Goal: Task Accomplishment & Management: Complete application form

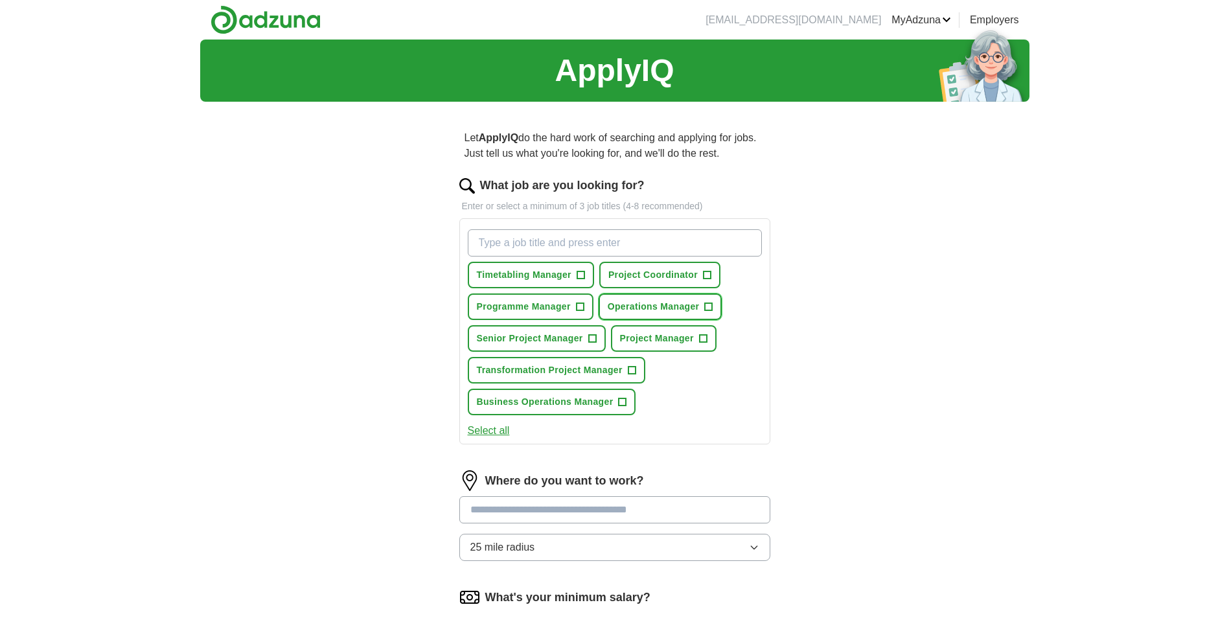
click at [708, 305] on span "+" at bounding box center [709, 307] width 8 height 10
click at [591, 337] on span "+" at bounding box center [592, 339] width 8 height 10
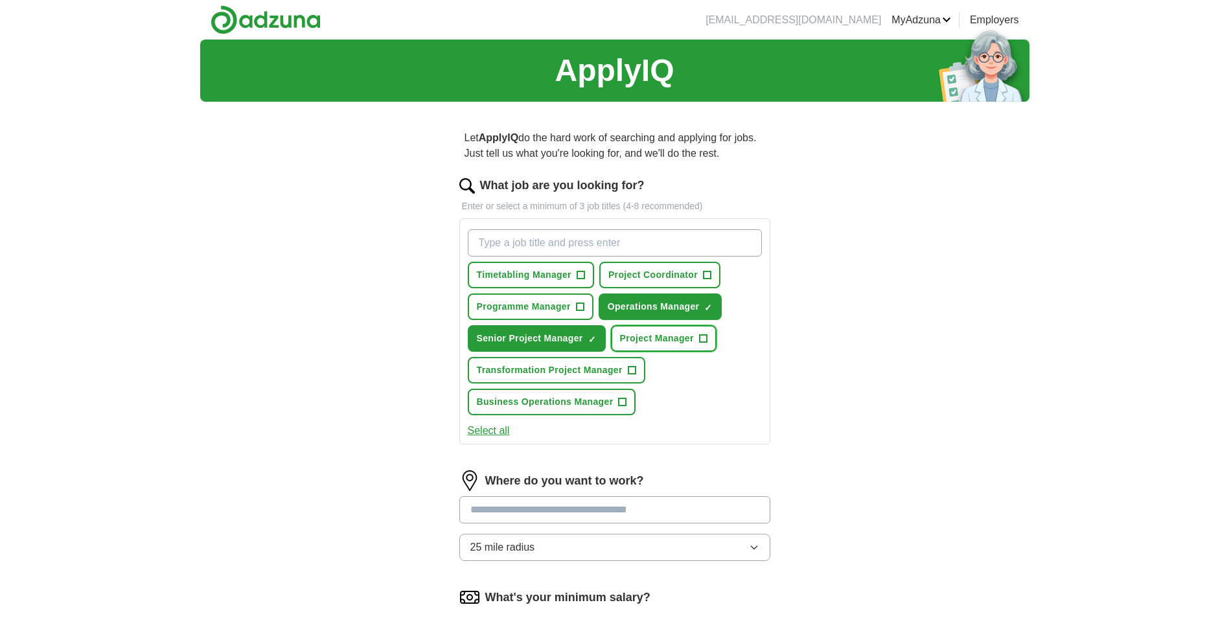
click at [704, 338] on span "+" at bounding box center [703, 339] width 8 height 10
click at [623, 401] on span "+" at bounding box center [623, 402] width 8 height 10
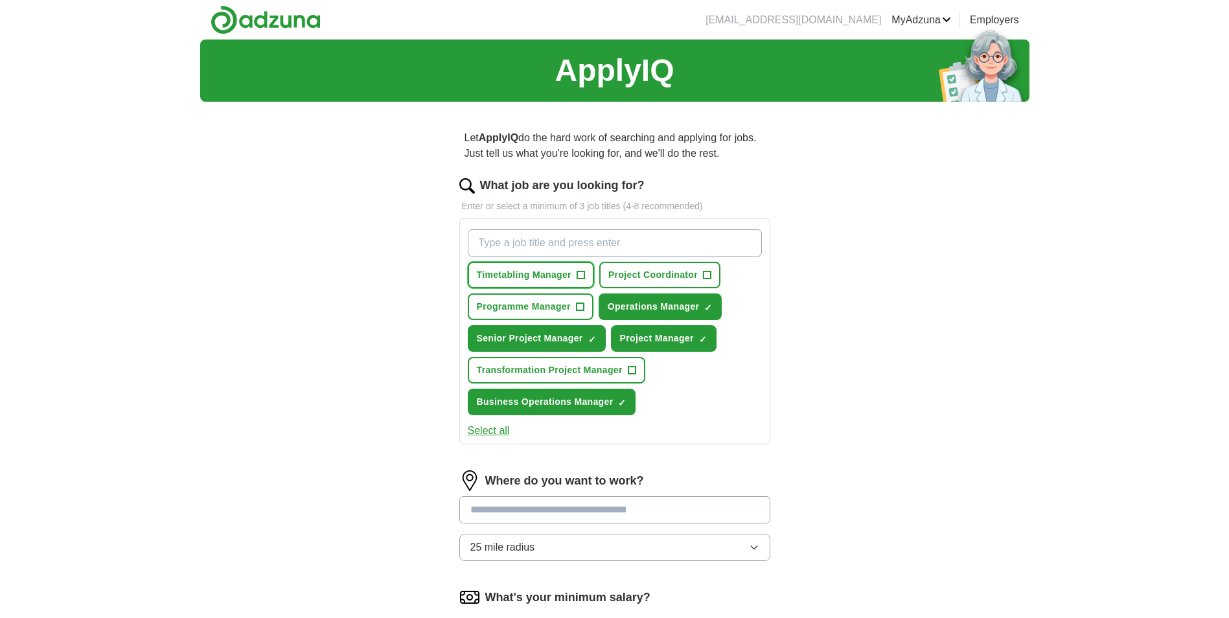
click at [577, 275] on span "+" at bounding box center [581, 275] width 8 height 10
click at [577, 305] on span "+" at bounding box center [580, 307] width 8 height 10
click at [542, 505] on input at bounding box center [614, 509] width 311 height 27
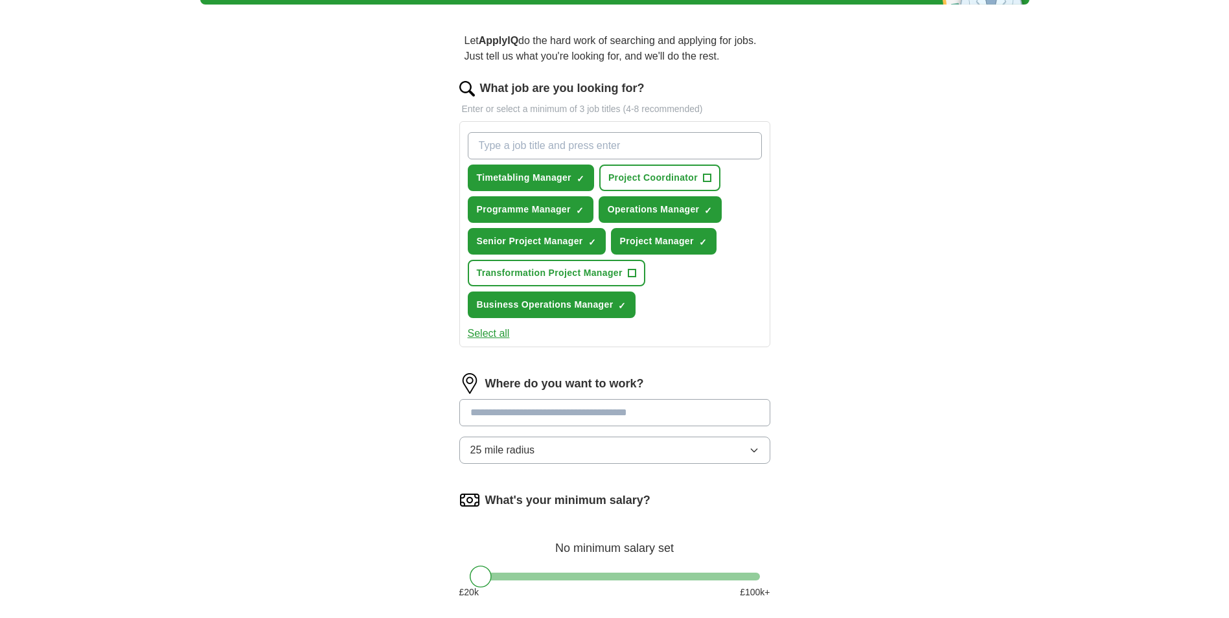
scroll to position [130, 0]
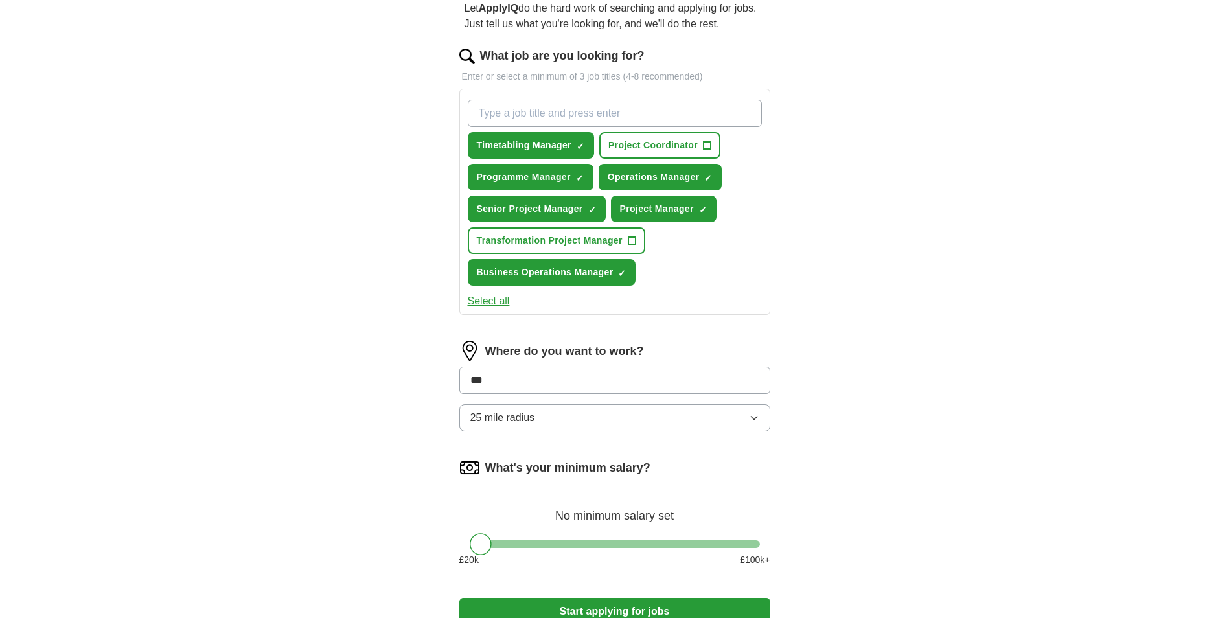
type input "****"
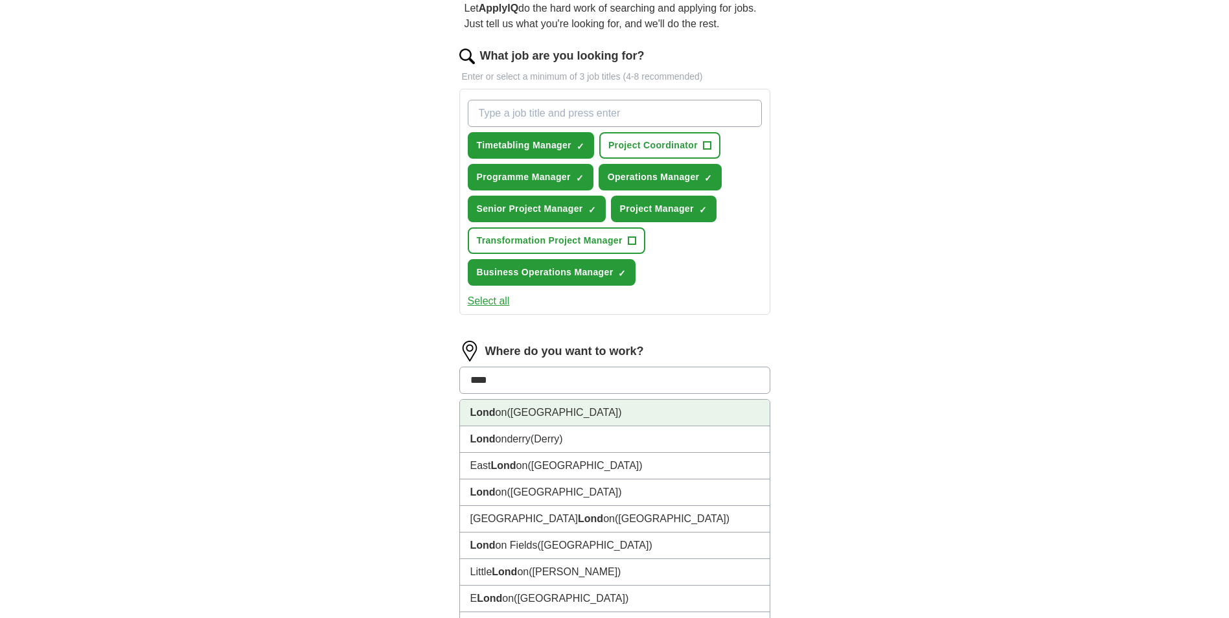
click at [540, 417] on li "Lond on ([GEOGRAPHIC_DATA])" at bounding box center [615, 413] width 310 height 27
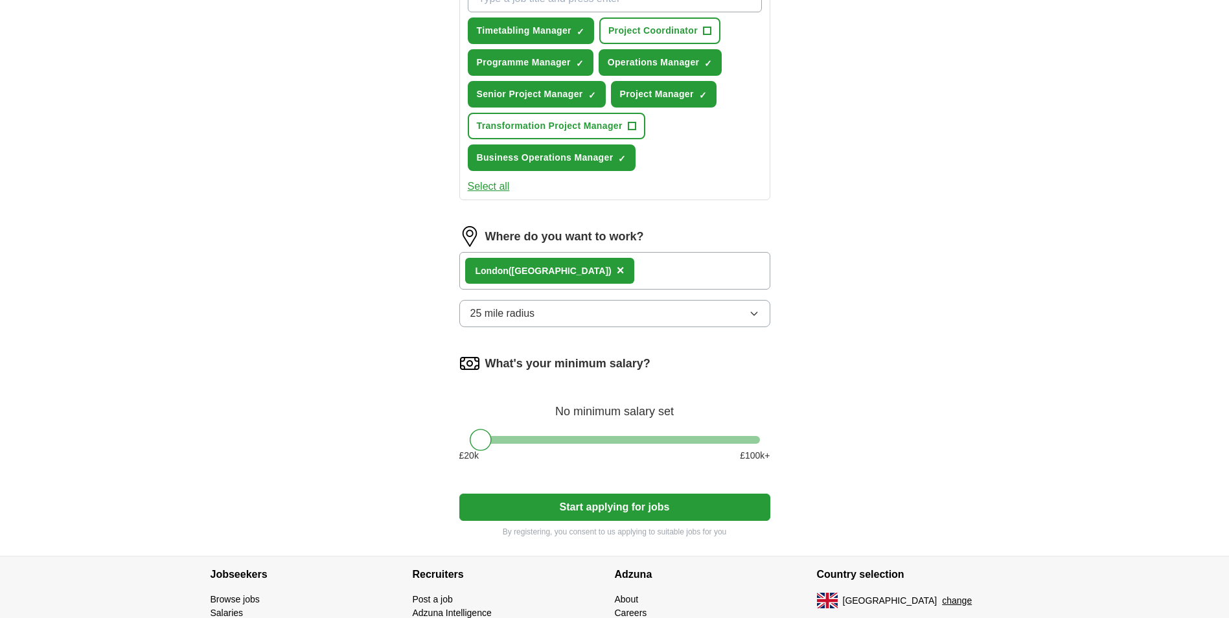
scroll to position [259, 0]
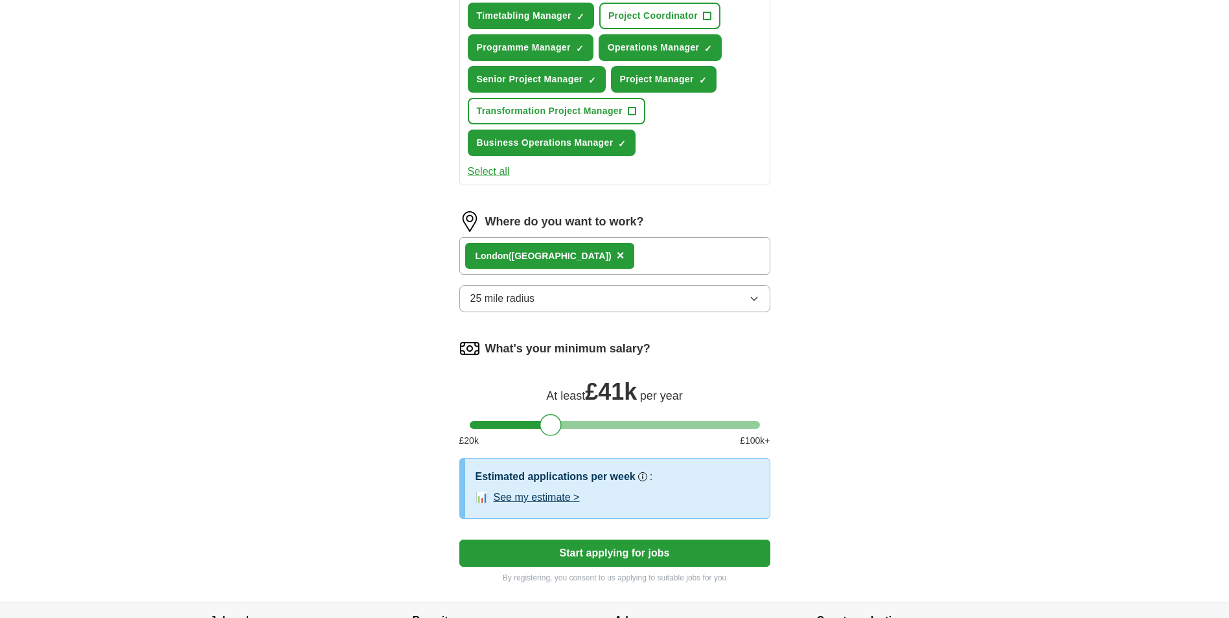
drag, startPoint x: 489, startPoint y: 424, endPoint x: 561, endPoint y: 428, distance: 72.0
click at [561, 428] on div at bounding box center [551, 425] width 22 height 22
drag, startPoint x: 553, startPoint y: 428, endPoint x: 583, endPoint y: 437, distance: 32.0
click at [583, 437] on div "What's your minimum salary? At least £ 50k per year £ 20 k £ 100 k+" at bounding box center [614, 398] width 311 height 120
click at [552, 500] on button "See my estimate >" at bounding box center [537, 498] width 86 height 16
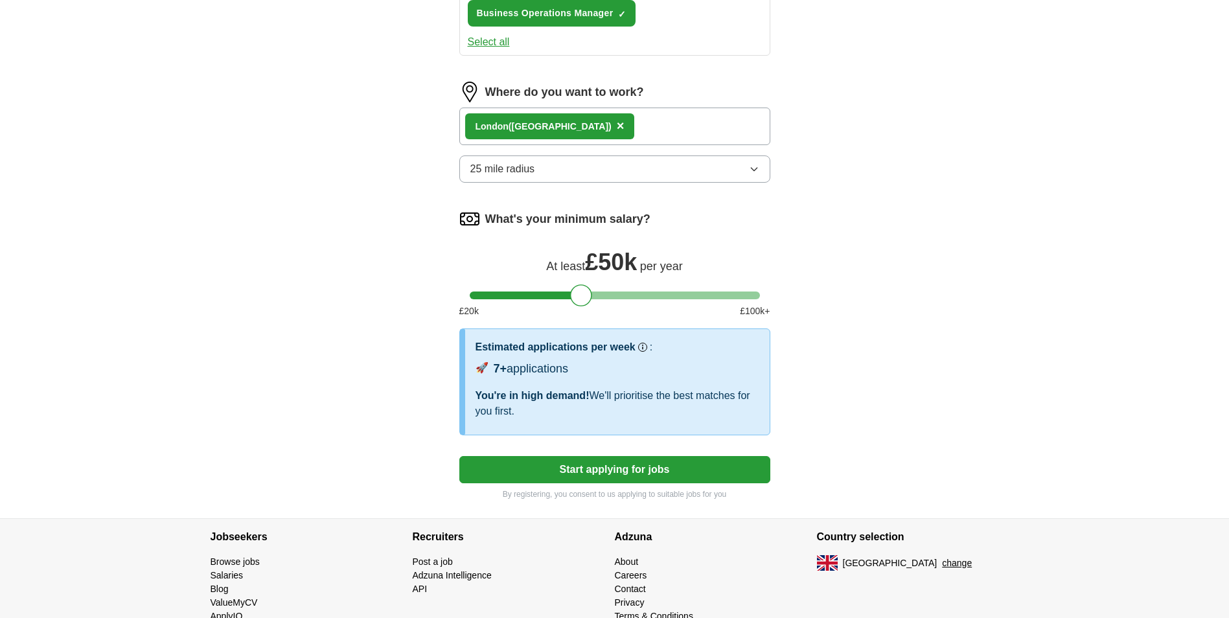
click at [643, 469] on button "Start applying for jobs" at bounding box center [614, 469] width 311 height 27
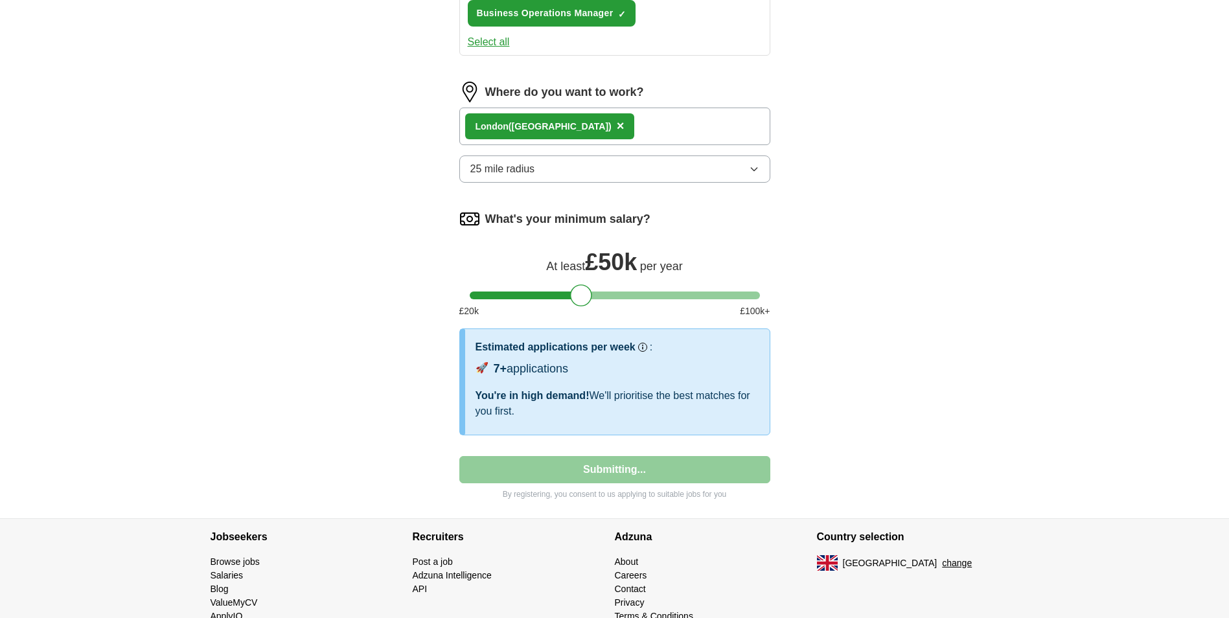
select select "**"
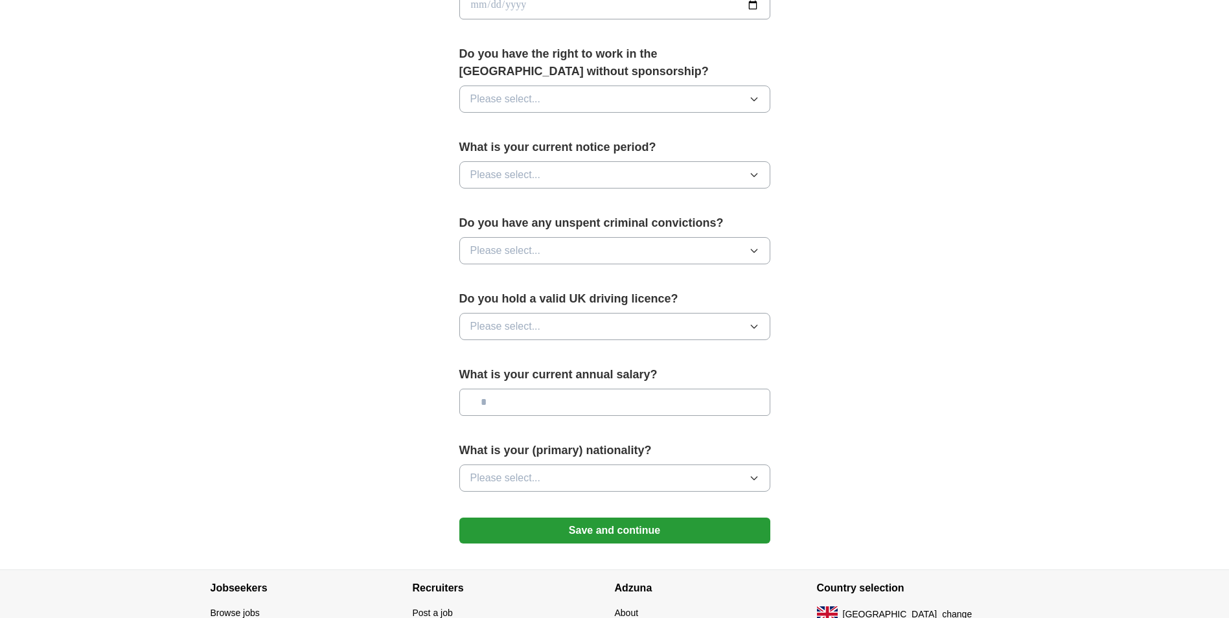
scroll to position [728, 0]
